Goal: Task Accomplishment & Management: Complete application form

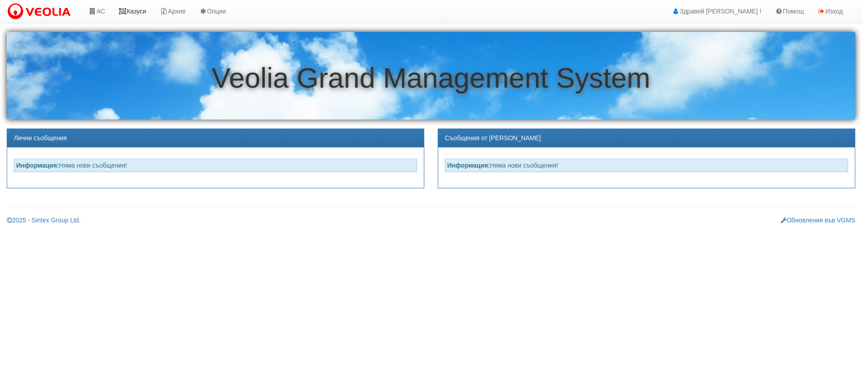
click at [134, 10] on link "Казуси" at bounding box center [132, 11] width 41 height 22
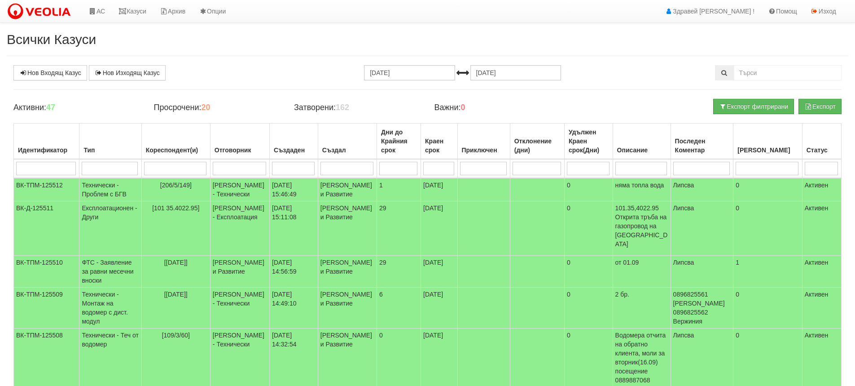
click at [262, 169] on input "search" at bounding box center [239, 168] width 53 height 13
type input "п"
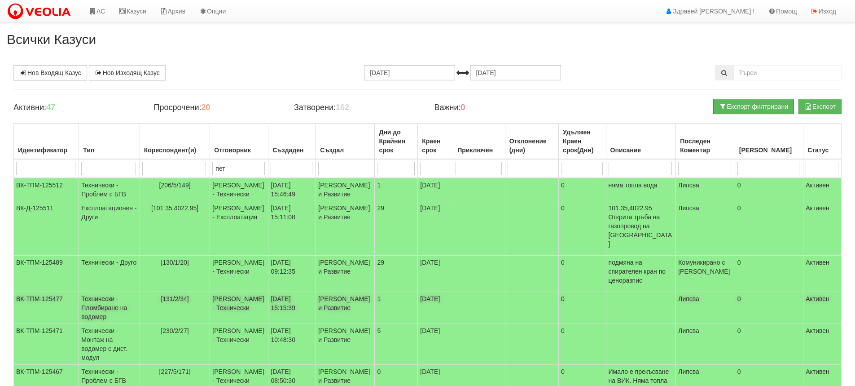
type input "петъ"
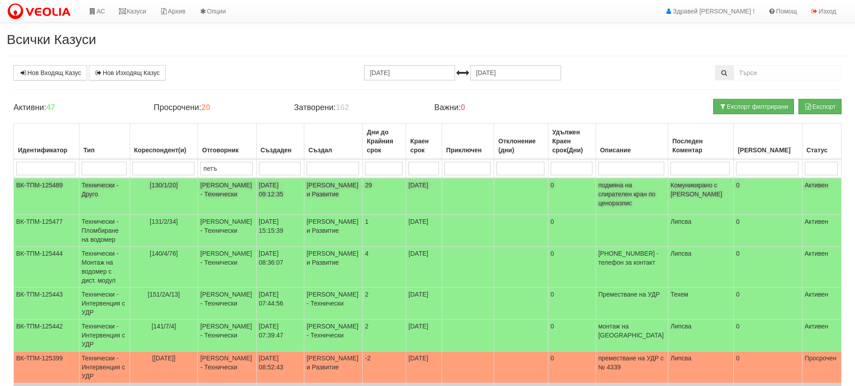
type input "петъ"
click at [266, 192] on td "12/09/2025 09:12:35" at bounding box center [280, 196] width 48 height 37
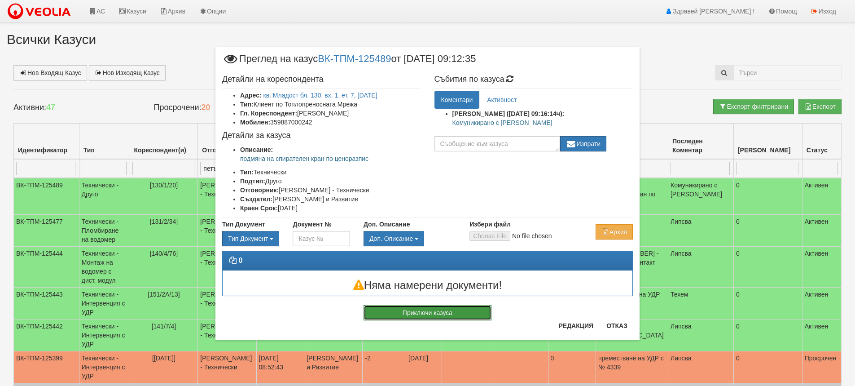
click at [401, 312] on button "Приключи казуса" at bounding box center [428, 312] width 128 height 15
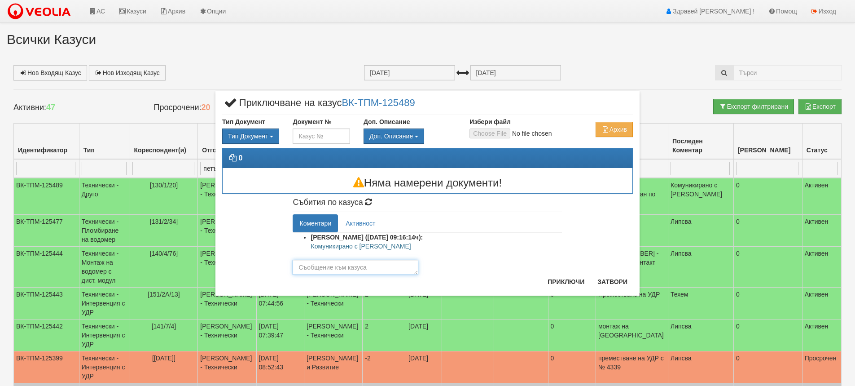
click at [353, 267] on textarea at bounding box center [356, 267] width 126 height 15
type textarea "Ще се справи сама"
click at [561, 282] on button "Приключи" at bounding box center [566, 281] width 48 height 14
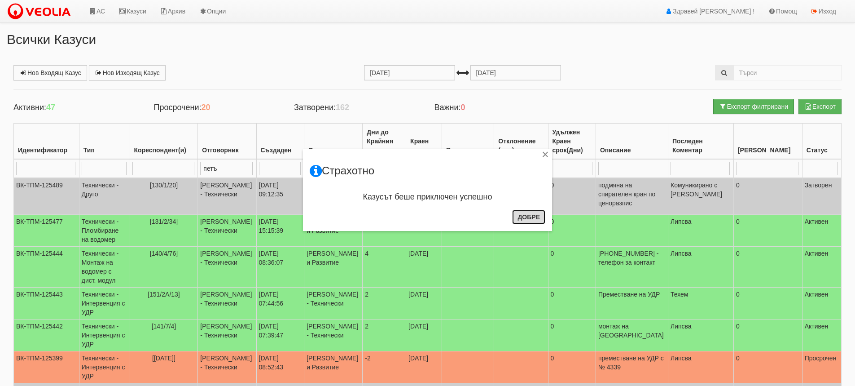
click at [532, 215] on button "Добре" at bounding box center [528, 217] width 33 height 14
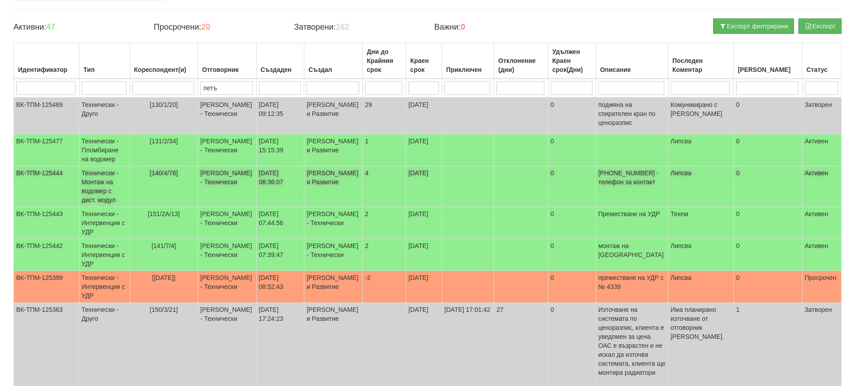
scroll to position [90, 0]
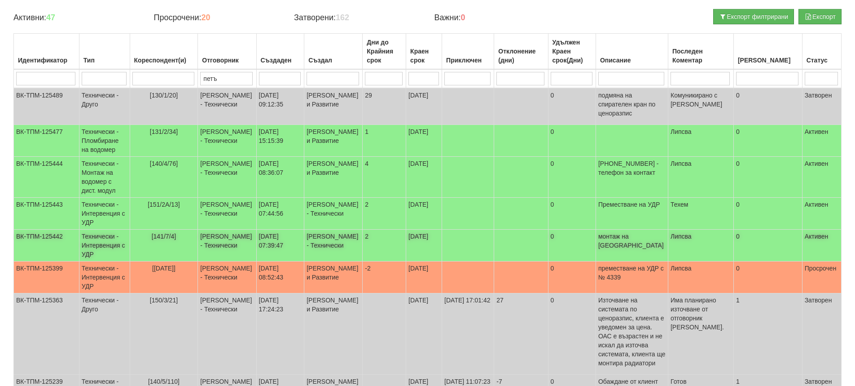
click at [363, 254] on td "2" at bounding box center [385, 245] width 44 height 32
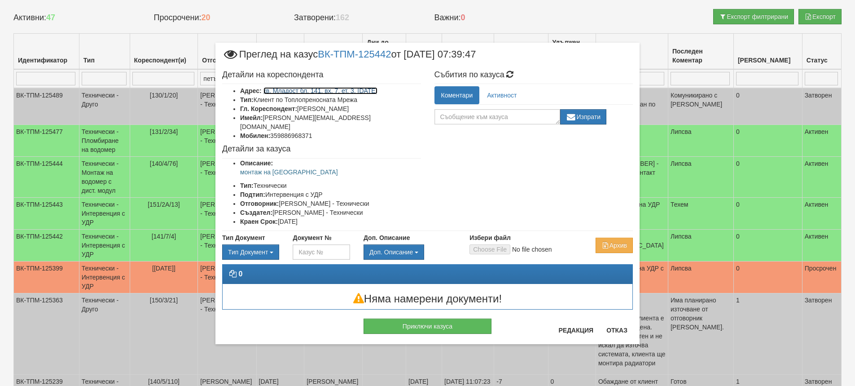
click at [336, 90] on link "кв. Младост бл. 141, вх. 7, ет. 3, ап. 4" at bounding box center [321, 90] width 114 height 7
click at [621, 329] on button "Отказ" at bounding box center [617, 330] width 32 height 14
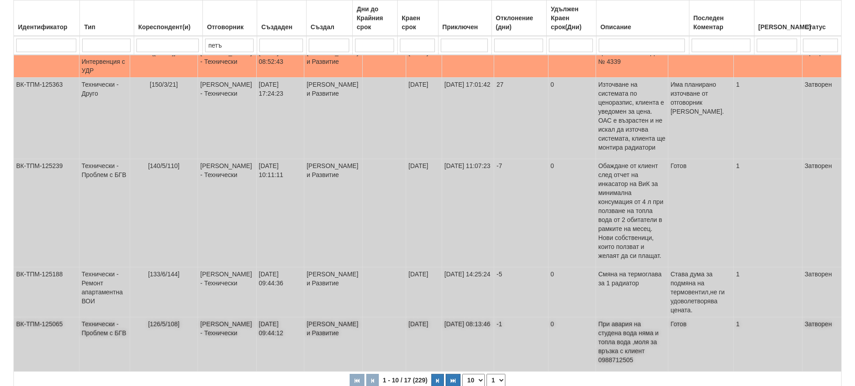
scroll to position [317, 0]
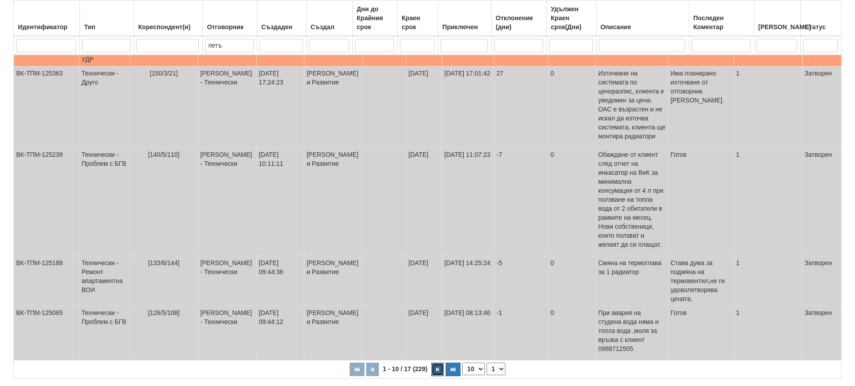
click at [436, 362] on button "button" at bounding box center [438, 368] width 13 height 13
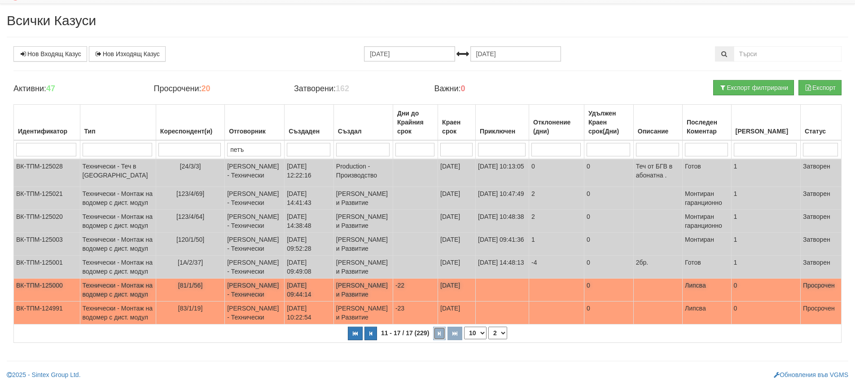
scroll to position [127, 0]
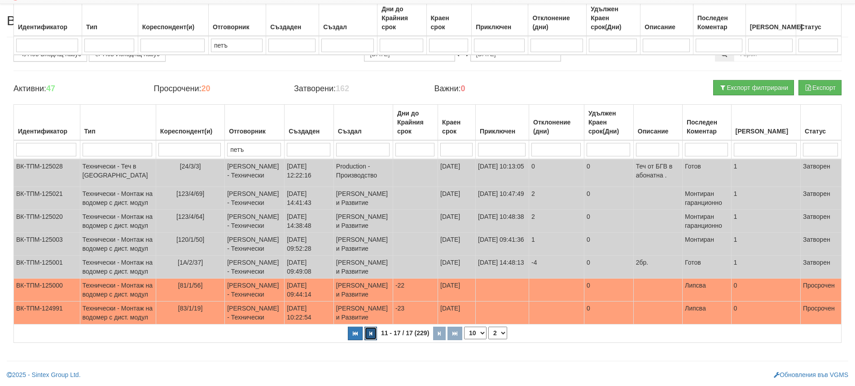
click at [373, 330] on button "button" at bounding box center [371, 332] width 13 height 13
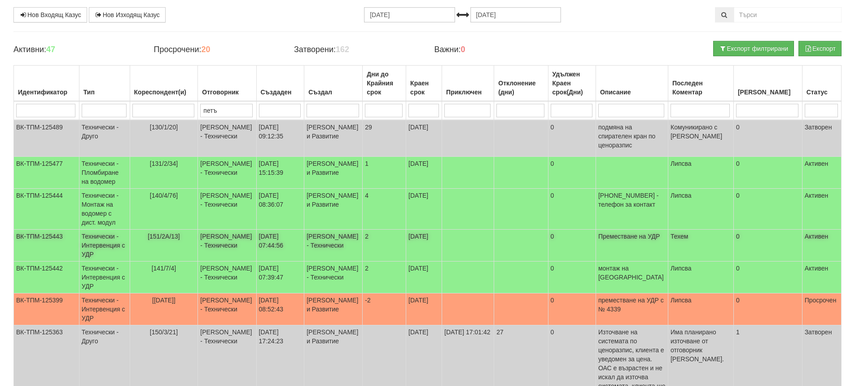
scroll to position [47, 0]
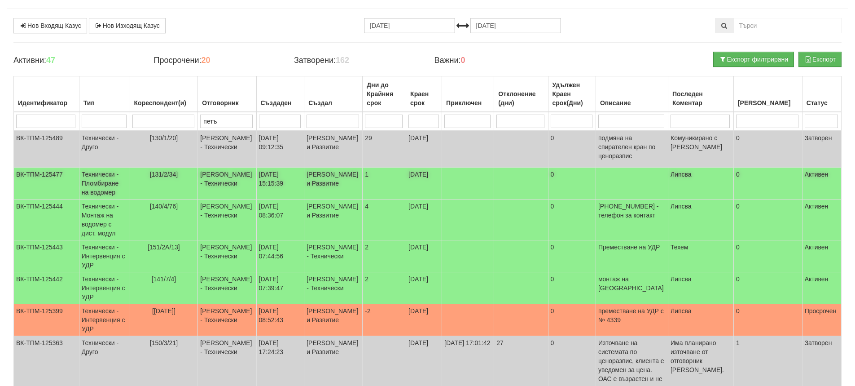
click at [195, 180] on td "[131/2/34]" at bounding box center [164, 184] width 68 height 32
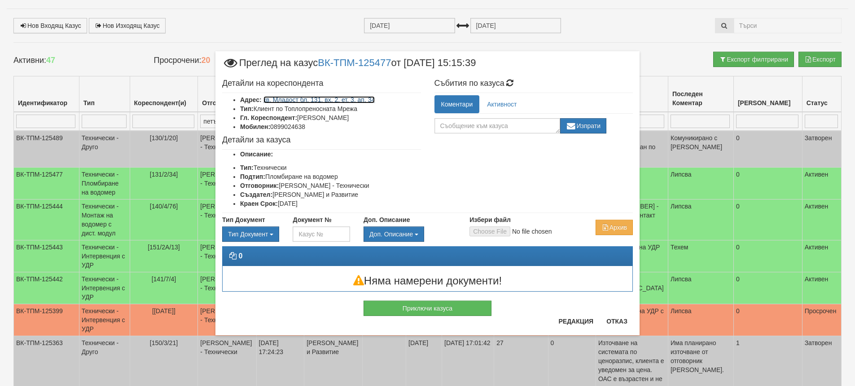
click at [325, 100] on link "кв. Младост бл. 131, вх. 2, ет. 3, ап. 34" at bounding box center [320, 99] width 112 height 7
click at [616, 320] on button "Отказ" at bounding box center [617, 321] width 32 height 14
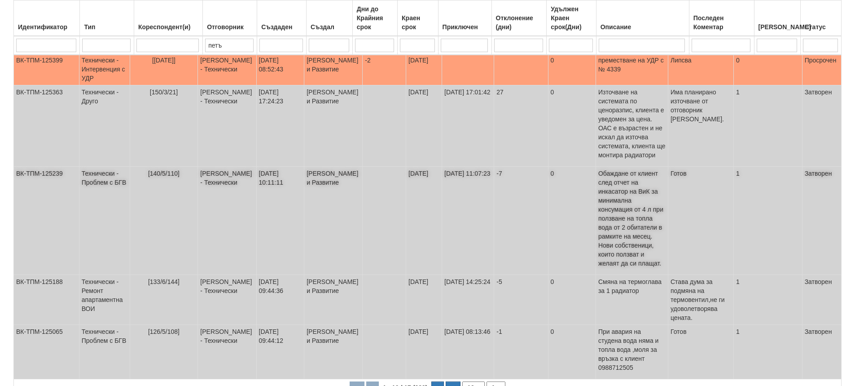
scroll to position [317, 0]
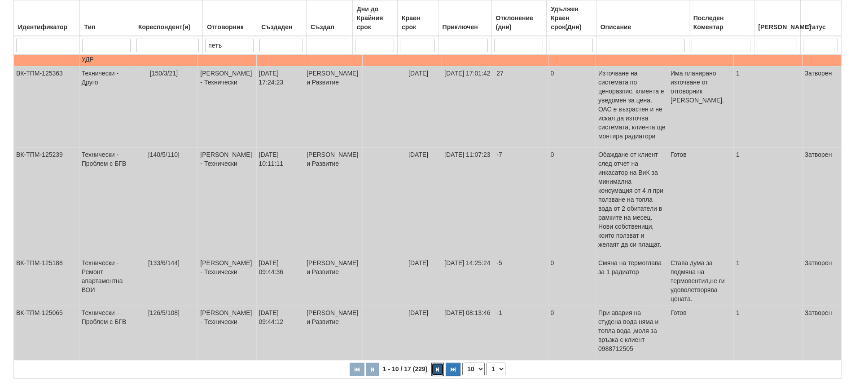
click at [434, 362] on button "button" at bounding box center [438, 368] width 13 height 13
select select "2"
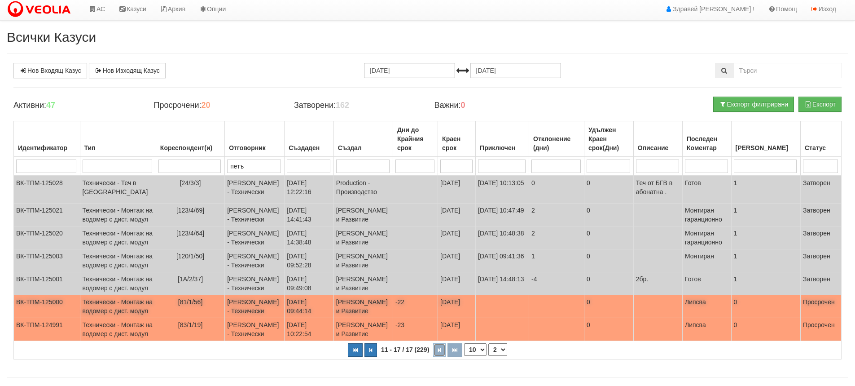
scroll to position [0, 0]
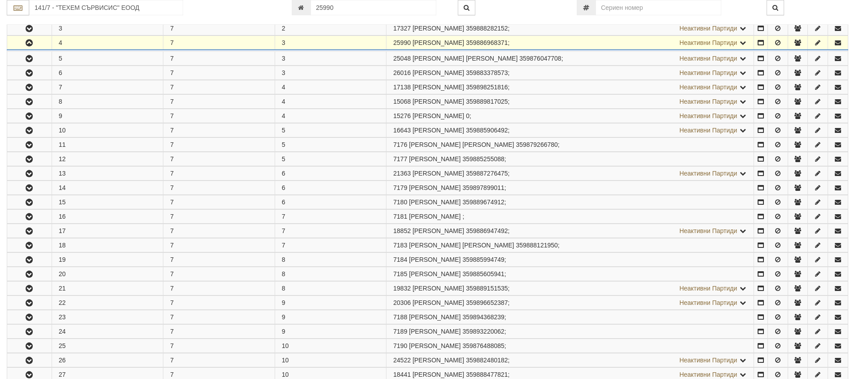
scroll to position [220, 0]
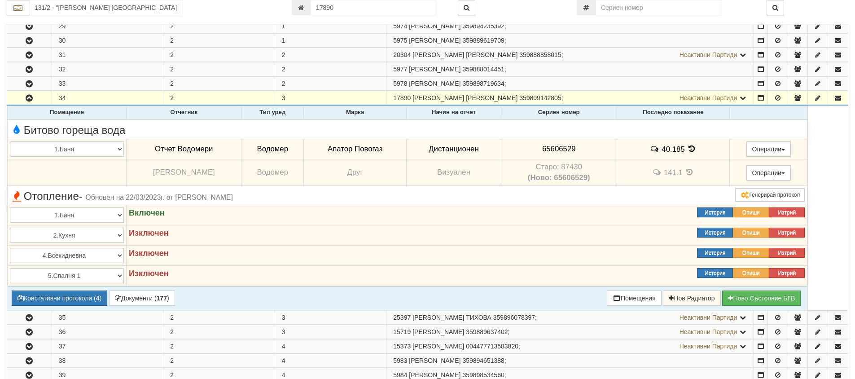
scroll to position [174, 0]
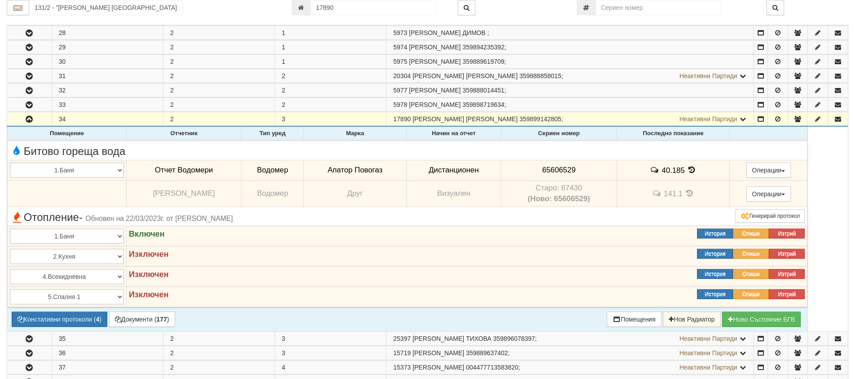
click at [690, 171] on icon at bounding box center [692, 170] width 10 height 8
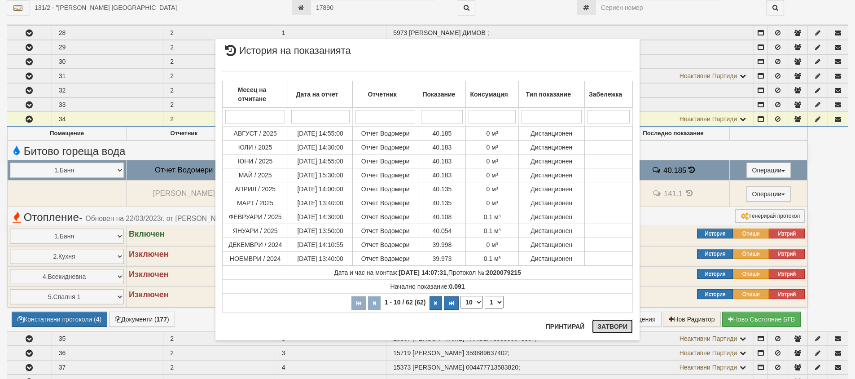
click at [625, 324] on button "Затвори" at bounding box center [612, 326] width 41 height 14
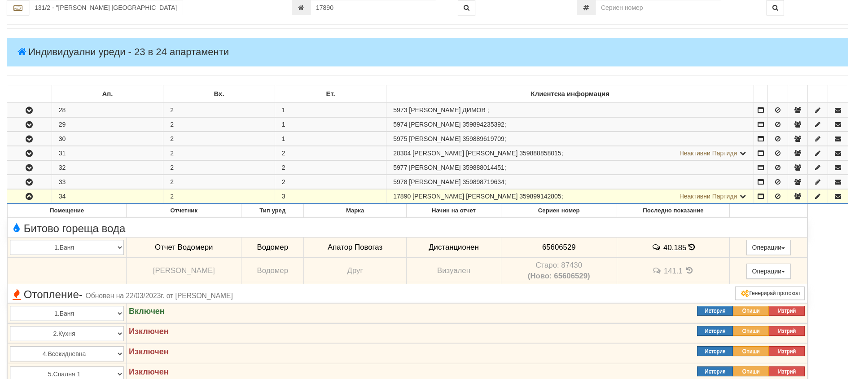
scroll to position [0, 0]
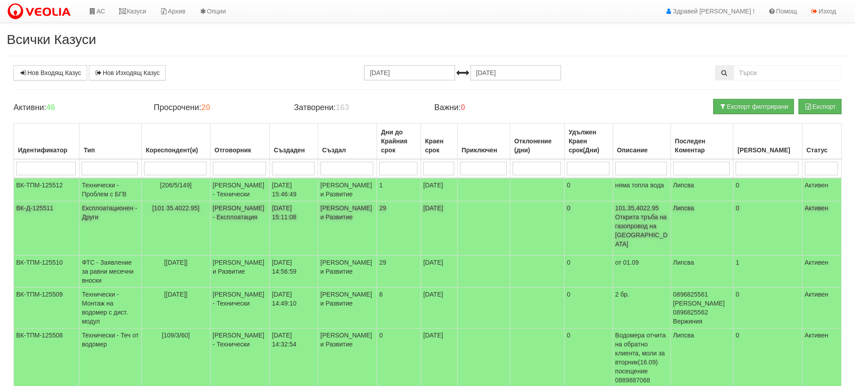
click at [220, 223] on td "[PERSON_NAME] - Експлоатация" at bounding box center [239, 228] width 59 height 54
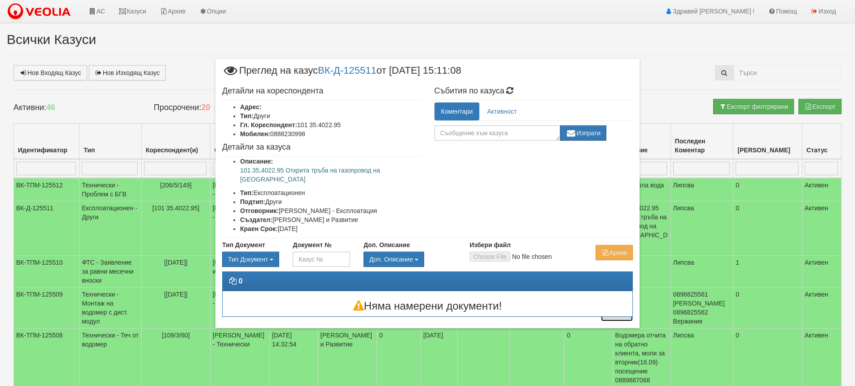
click at [628, 316] on button "Отказ" at bounding box center [617, 314] width 32 height 14
